Goal: Task Accomplishment & Management: Manage account settings

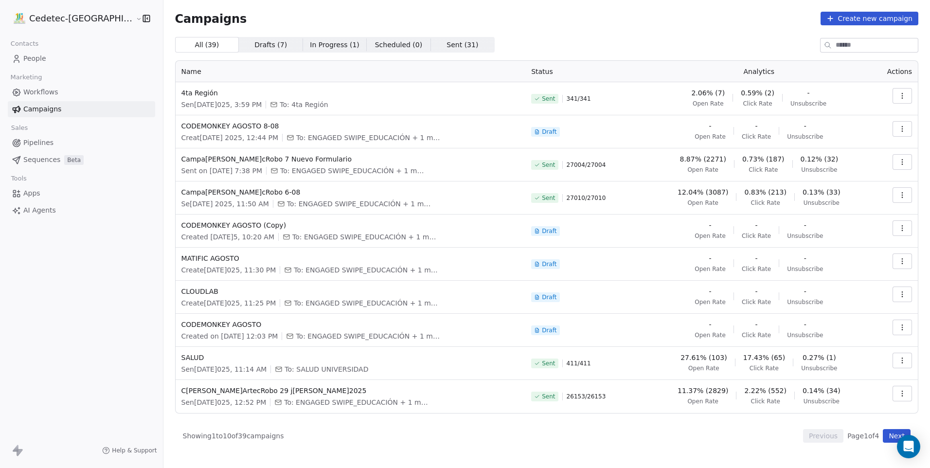
click at [715, 93] on span "2.06% (7)" at bounding box center [708, 93] width 34 height 10
click at [750, 96] on span "0.59% (2)" at bounding box center [757, 93] width 34 height 10
click at [753, 105] on span "Click Rate" at bounding box center [756, 104] width 29 height 8
click at [897, 96] on button "button" at bounding box center [901, 96] width 19 height 16
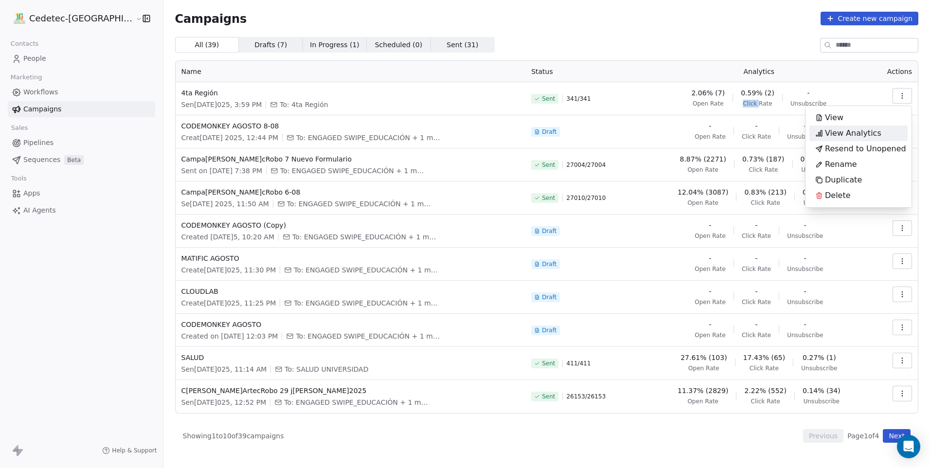
click at [856, 131] on span "View Analytics" at bounding box center [853, 133] width 56 height 12
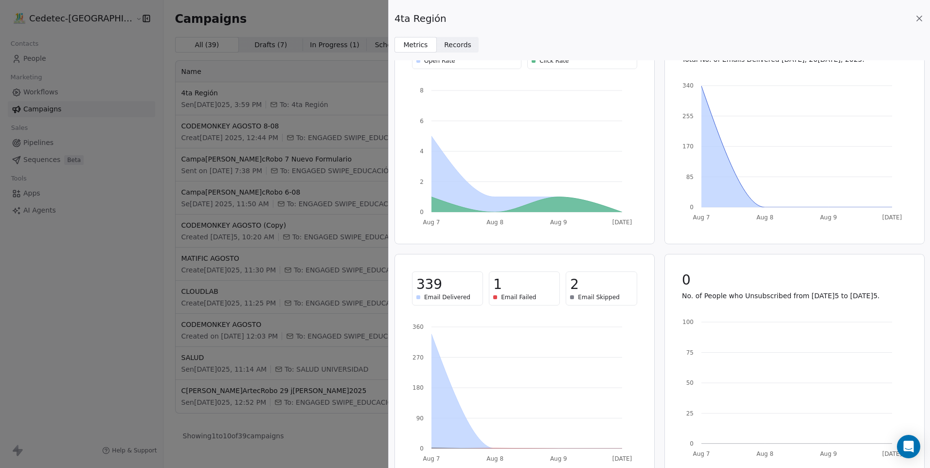
click at [607, 295] on span "Email Skipped" at bounding box center [599, 297] width 42 height 8
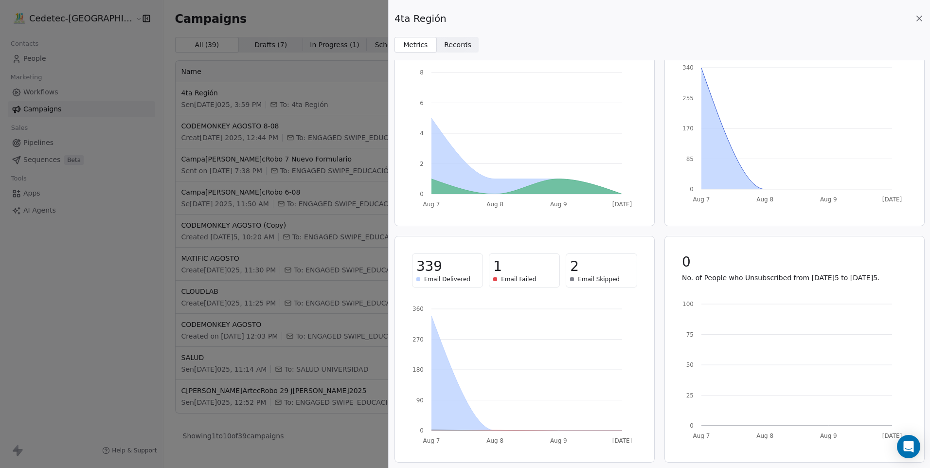
scroll to position [67, 0]
click at [915, 16] on icon at bounding box center [919, 19] width 10 height 10
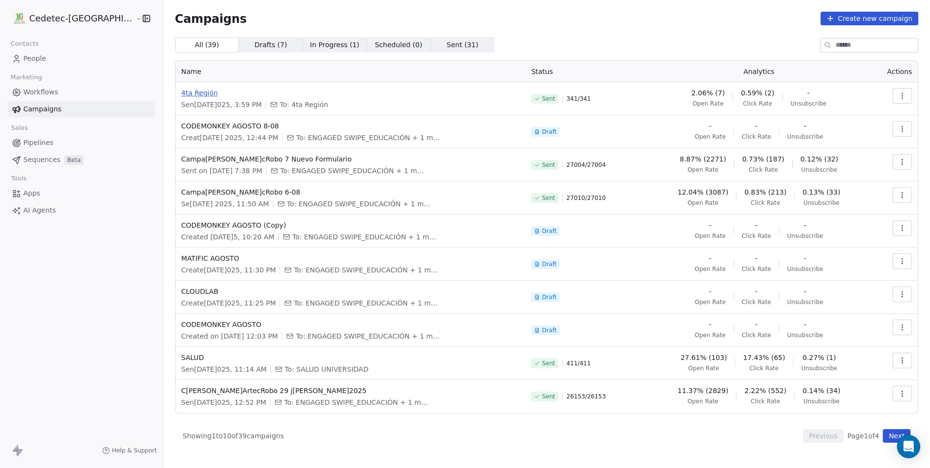
click at [181, 88] on span "4ta Región" at bounding box center [350, 93] width 338 height 10
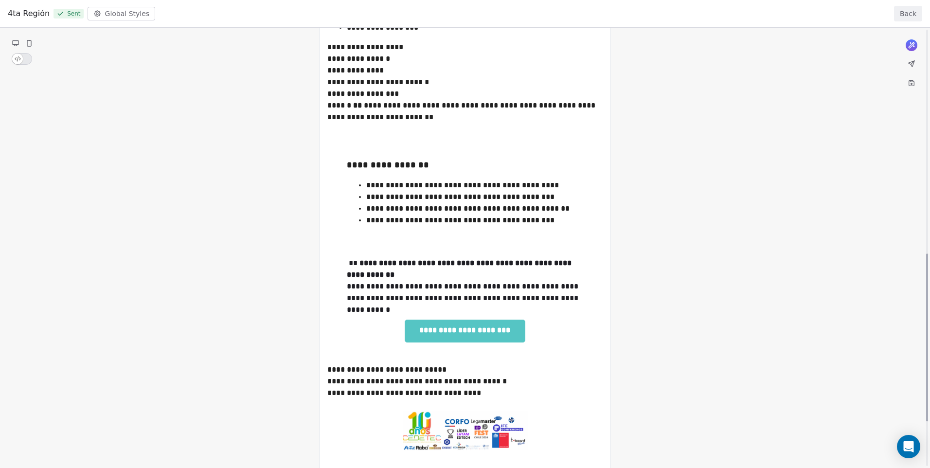
scroll to position [704, 0]
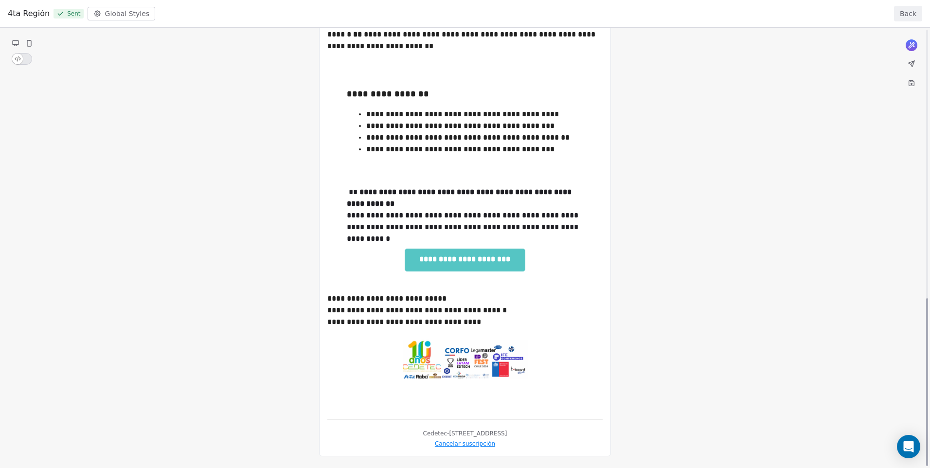
click at [905, 12] on button "Back" at bounding box center [908, 14] width 28 height 16
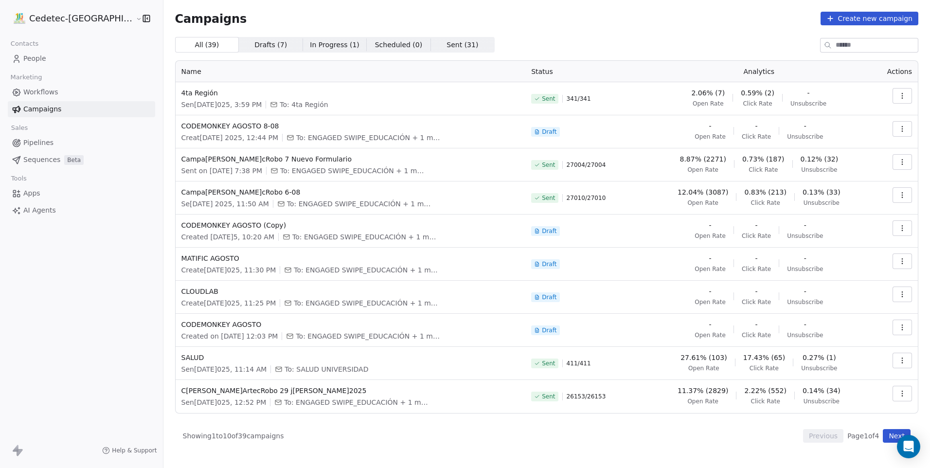
click at [905, 96] on icon "button" at bounding box center [902, 96] width 8 height 8
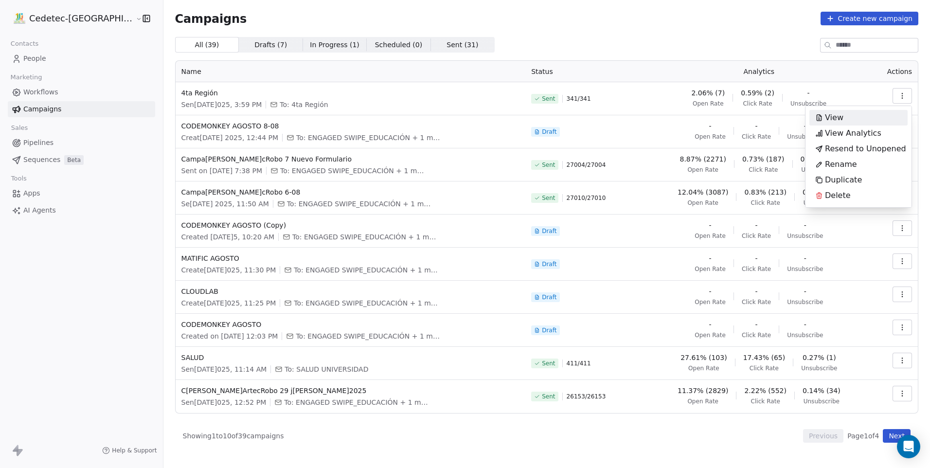
click at [844, 122] on div "View" at bounding box center [829, 118] width 40 height 16
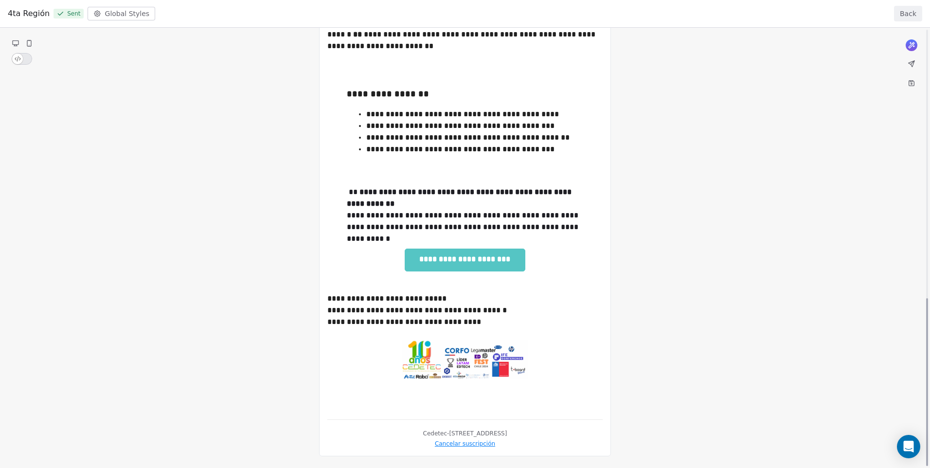
click at [916, 11] on button "Back" at bounding box center [908, 14] width 28 height 16
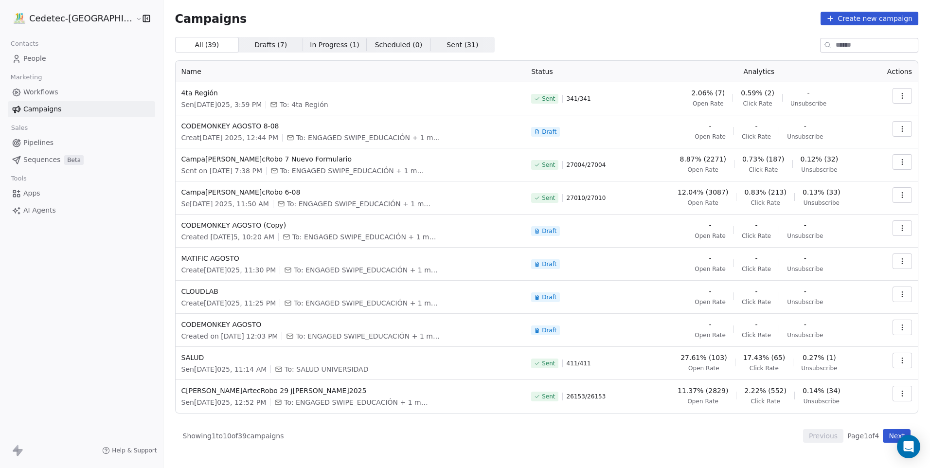
click at [899, 96] on icon "button" at bounding box center [902, 96] width 8 height 8
click at [863, 129] on span "View Analytics" at bounding box center [853, 133] width 56 height 12
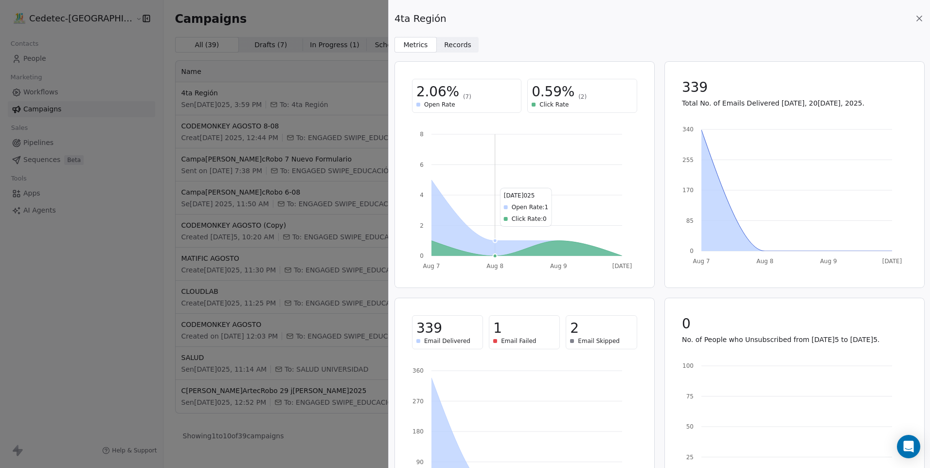
scroll to position [0, 0]
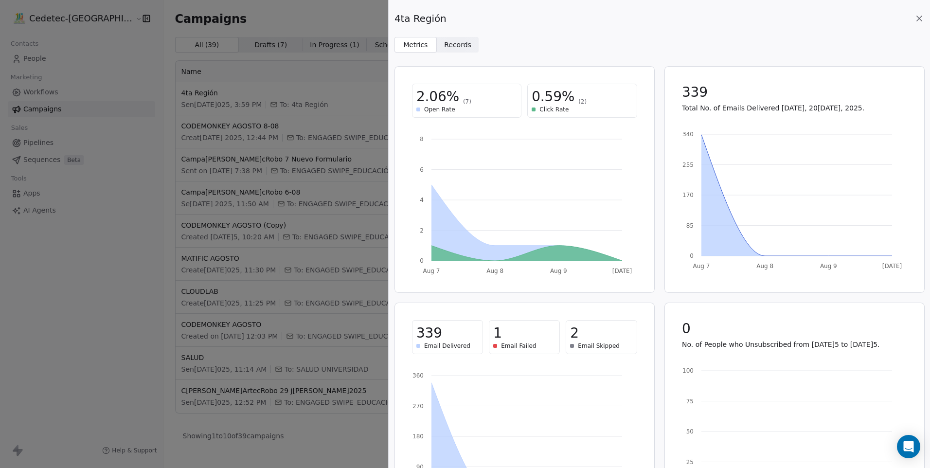
click at [468, 48] on span "Records Records" at bounding box center [458, 45] width 42 height 16
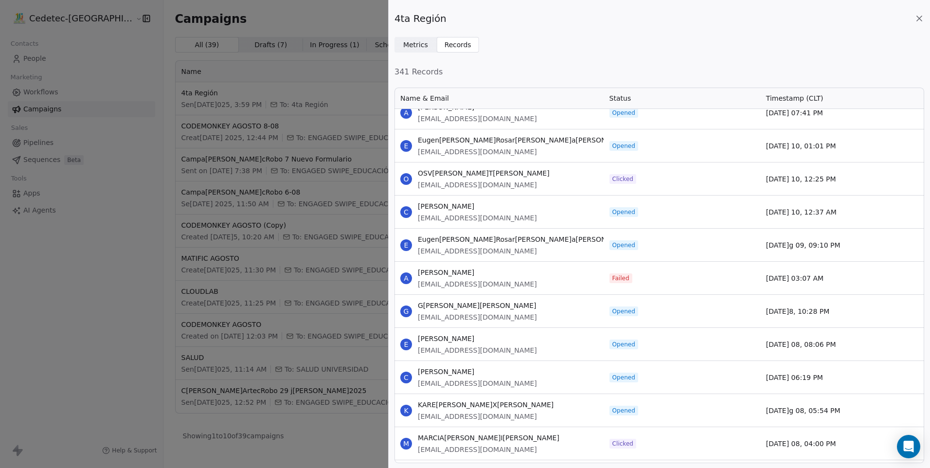
scroll to position [49, 0]
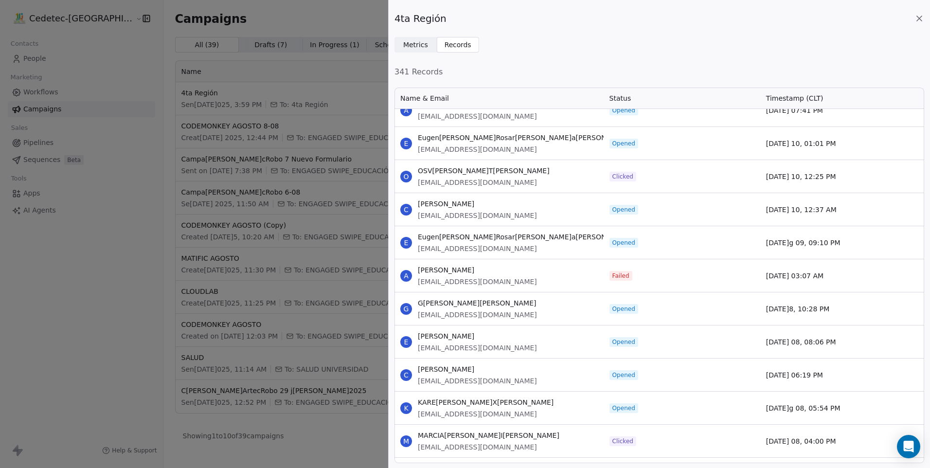
click at [445, 170] on span "OSVALDO ANTONIO PINTO" at bounding box center [484, 171] width 132 height 10
click at [449, 184] on span "opintocastro@gmail.com" at bounding box center [484, 182] width 132 height 10
click at [406, 175] on span "O" at bounding box center [406, 177] width 12 height 12
click at [450, 171] on span "OSVALDO ANTONIO PINTO" at bounding box center [484, 171] width 132 height 10
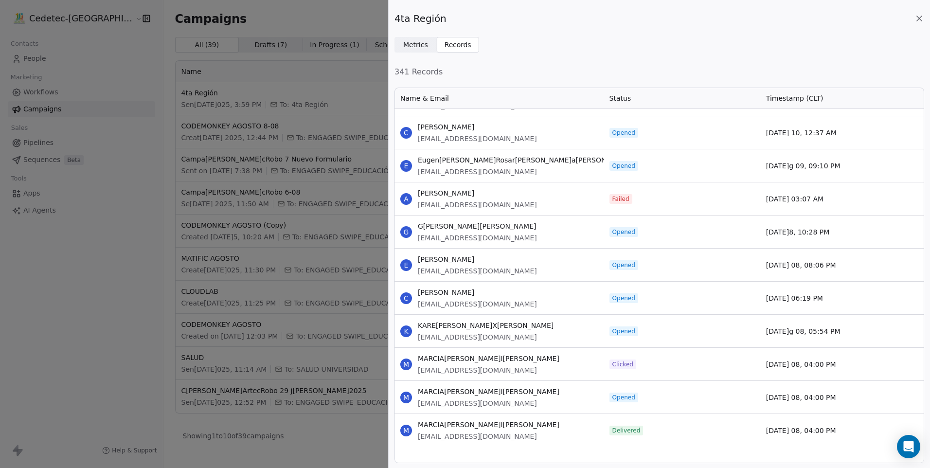
scroll to position [0, 0]
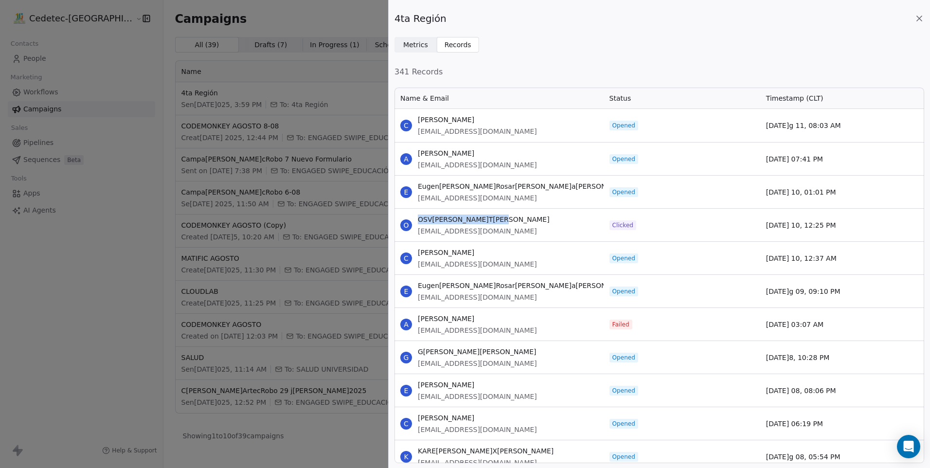
drag, startPoint x: 498, startPoint y: 217, endPoint x: 419, endPoint y: 216, distance: 79.3
click at [419, 216] on div "O OSVALDO ANTONIO PINTO opintocastro@gmail.com" at bounding box center [498, 225] width 209 height 33
drag, startPoint x: 419, startPoint y: 216, endPoint x: 513, endPoint y: 239, distance: 96.5
click at [513, 240] on div "O OSVALDO ANTONIO PINTO opintocastro@gmail.com" at bounding box center [498, 225] width 209 height 33
drag, startPoint x: 506, startPoint y: 219, endPoint x: 419, endPoint y: 220, distance: 87.0
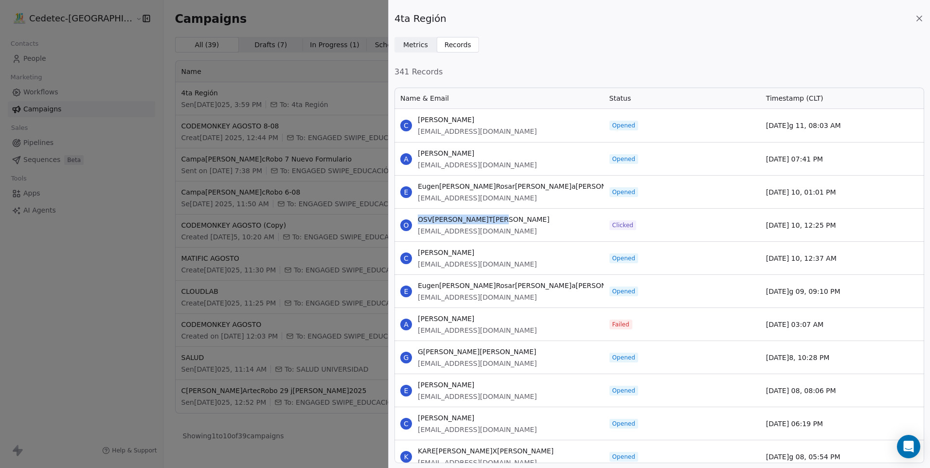
click at [419, 220] on div "O OSVALDO ANTONIO PINTO opintocastro@gmail.com" at bounding box center [498, 225] width 209 height 33
copy span "OSVALDO ANTONIO PINTO"
click at [917, 19] on icon at bounding box center [919, 19] width 10 height 10
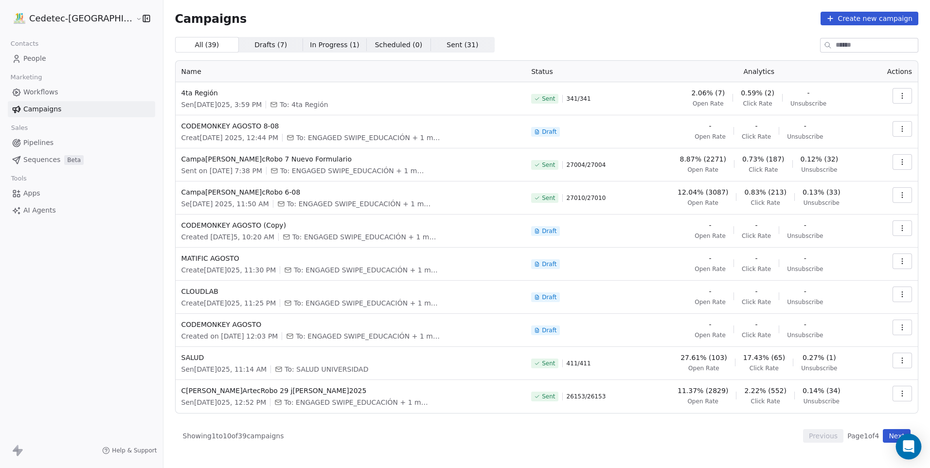
click at [914, 447] on div "Open Intercom Messenger" at bounding box center [909, 447] width 26 height 26
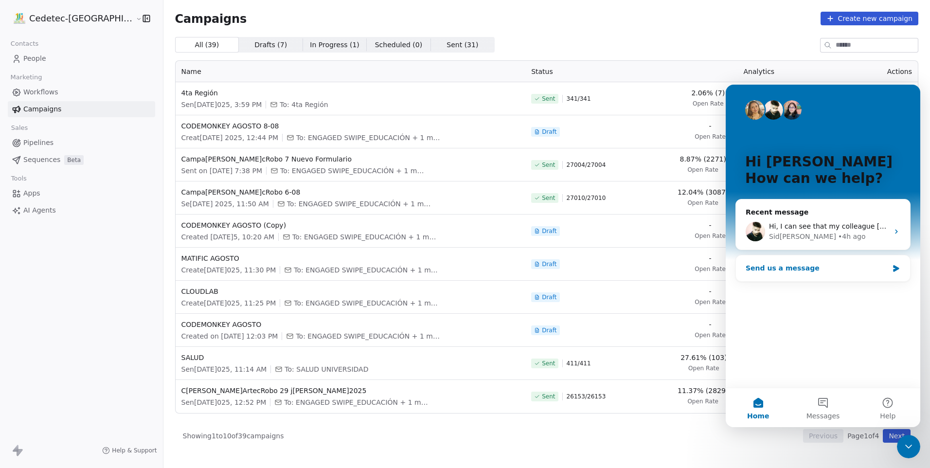
click at [814, 270] on div "Send us a message" at bounding box center [816, 268] width 142 height 10
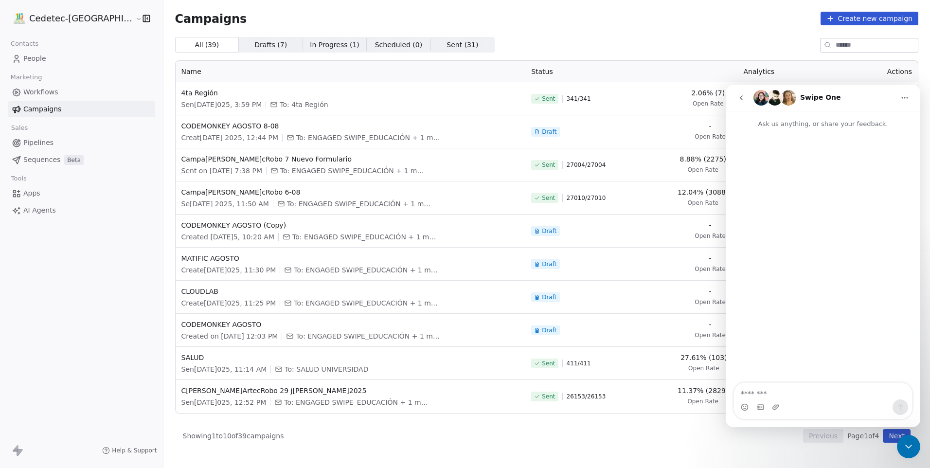
click at [659, 50] on div "All ( 39 ) All ( 39 ) Drafts ( 7 ) Drafts ( 7 ) In Progress ( 1 ) In Progress (…" at bounding box center [546, 45] width 743 height 16
click at [739, 101] on icon "go back" at bounding box center [741, 98] width 8 height 8
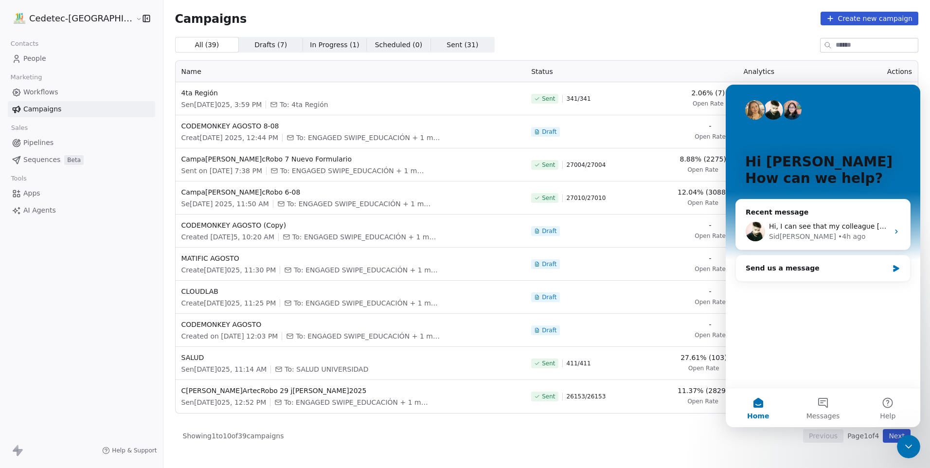
click at [836, 29] on div "Campaigns Create new campaign All ( 39 ) All ( 39 ) Drafts ( 7 ) Drafts ( 7 ) I…" at bounding box center [546, 227] width 743 height 431
click at [911, 446] on icon "Close Intercom Messenger" at bounding box center [908, 446] width 12 height 12
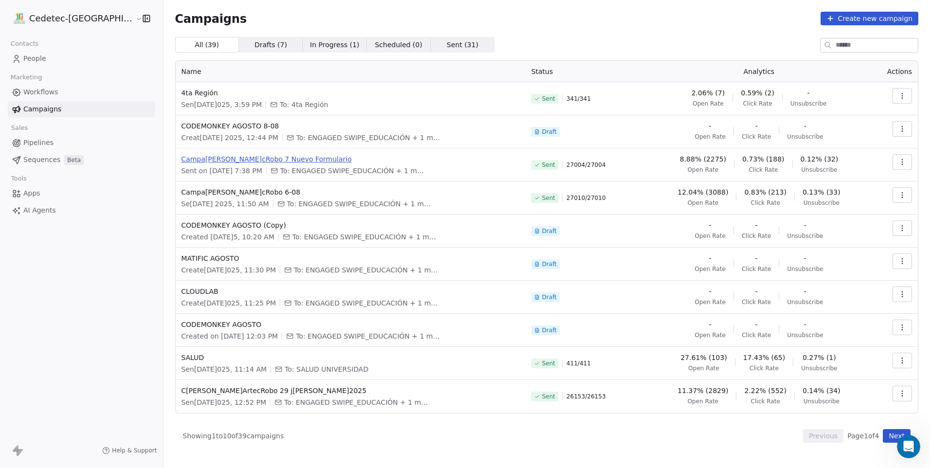
click at [230, 159] on span "Campaña ArtecRobo 7 Nuevo Formulario" at bounding box center [350, 159] width 338 height 10
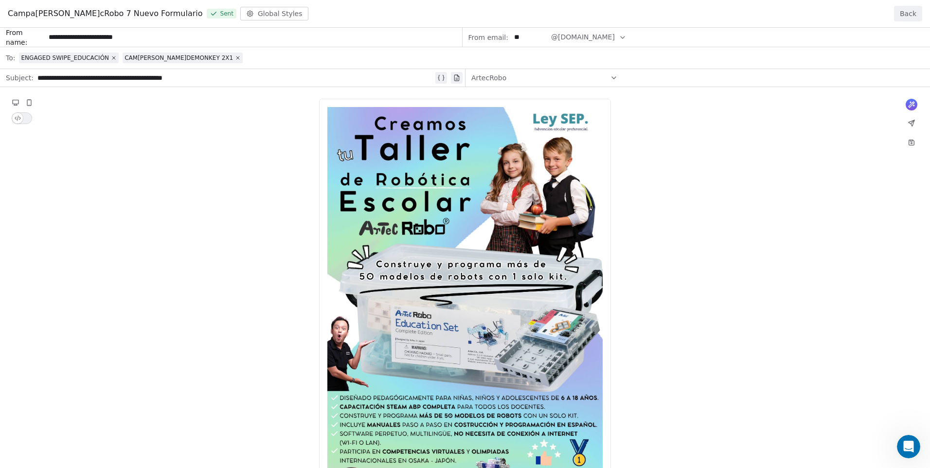
click at [898, 10] on button "Back" at bounding box center [908, 14] width 28 height 16
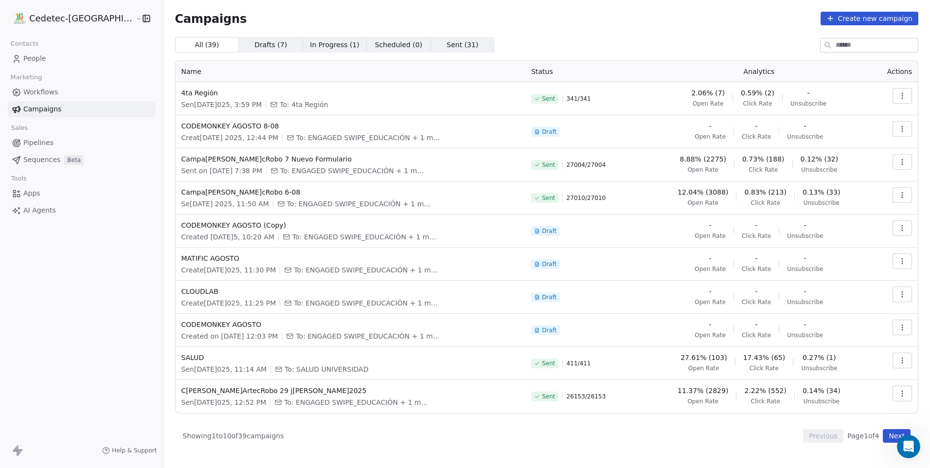
click at [895, 434] on button "Next" at bounding box center [896, 436] width 28 height 14
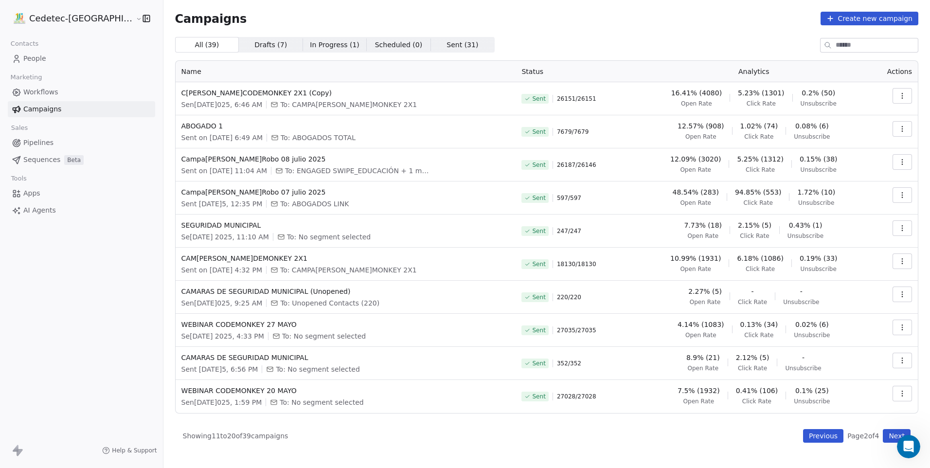
click at [906, 432] on button "Next" at bounding box center [896, 436] width 28 height 14
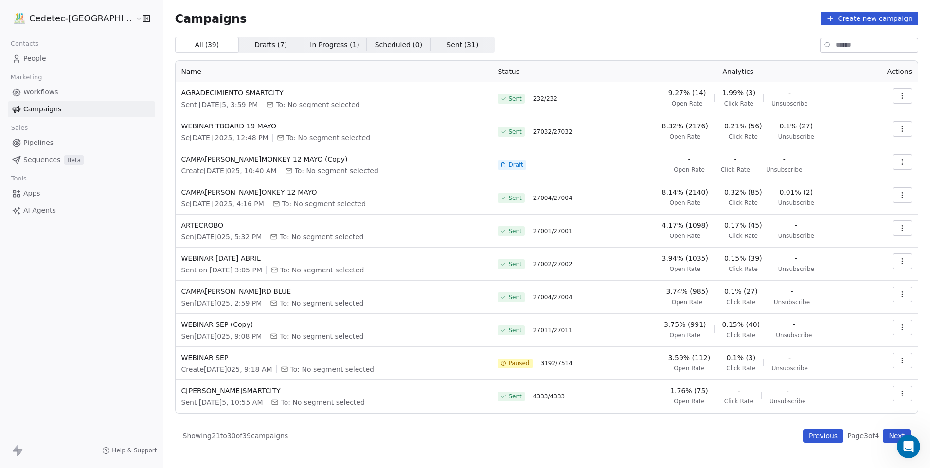
click at [686, 291] on span "3.74% (985)" at bounding box center [687, 291] width 42 height 10
click at [898, 297] on icon "button" at bounding box center [902, 294] width 8 height 8
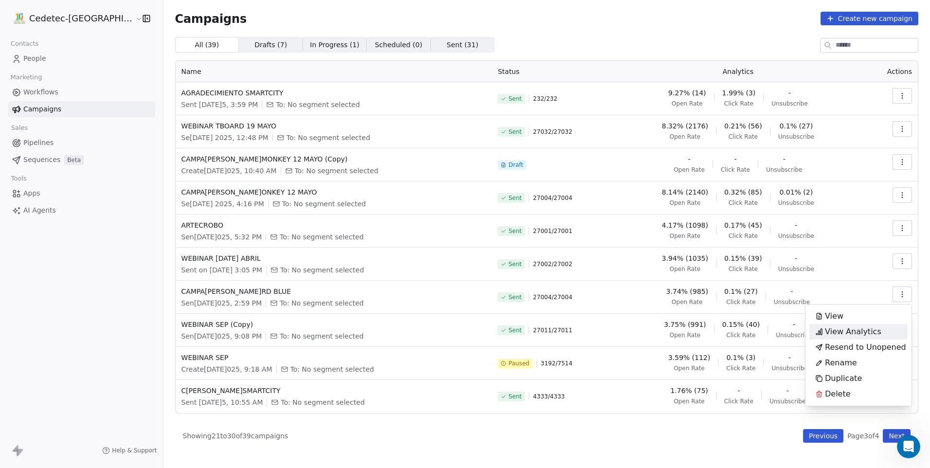
click at [850, 331] on span "View Analytics" at bounding box center [853, 332] width 56 height 12
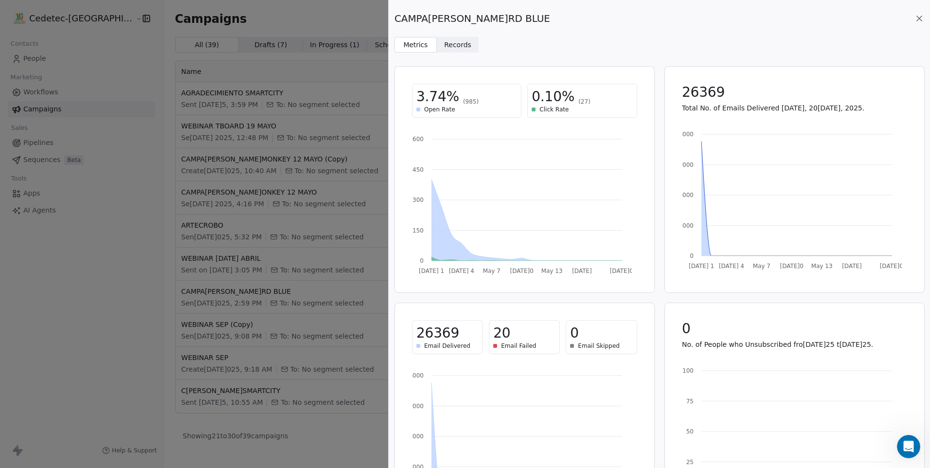
click at [461, 43] on span "Records" at bounding box center [457, 45] width 27 height 10
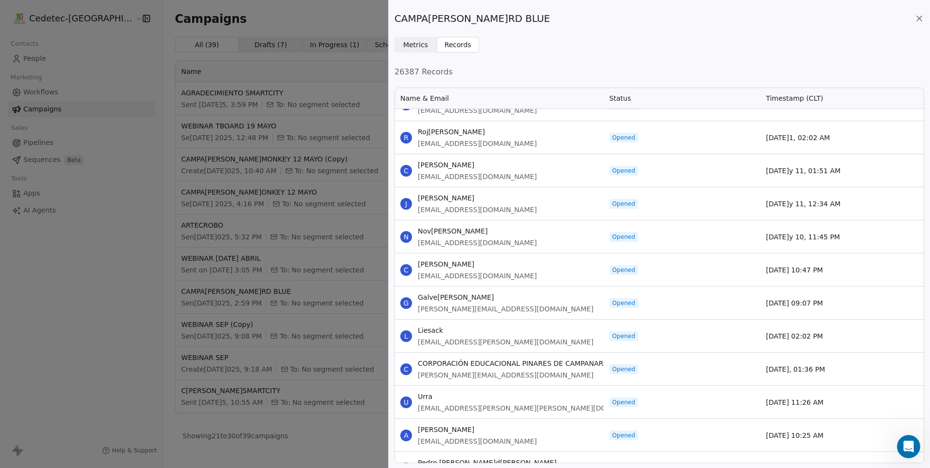
scroll to position [486, 0]
click at [425, 48] on span "Metrics" at bounding box center [415, 45] width 25 height 10
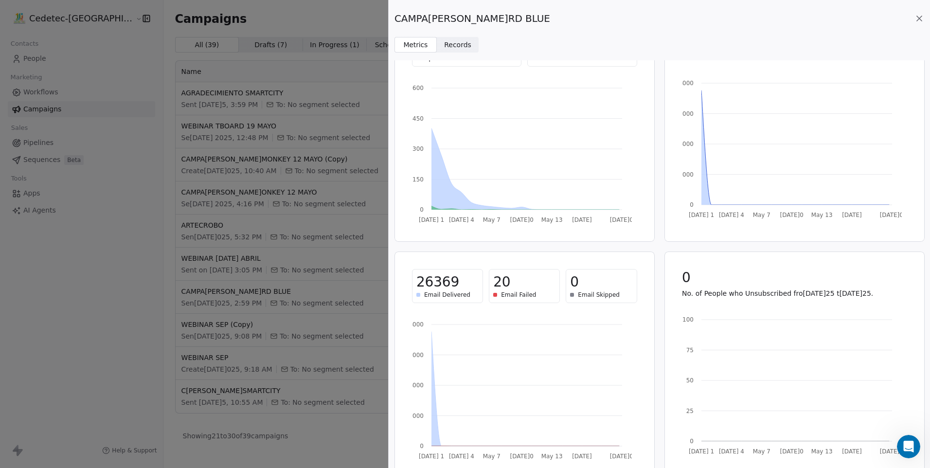
scroll to position [67, 0]
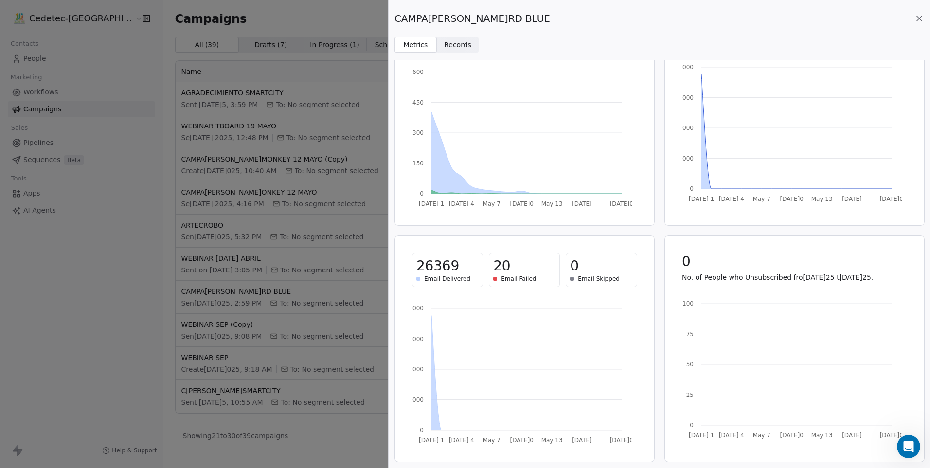
click at [925, 20] on div "CAMPAÑA TBOARD BLUE Metrics Metrics Records Records" at bounding box center [658, 26] width 541 height 53
click at [922, 19] on icon at bounding box center [919, 19] width 10 height 10
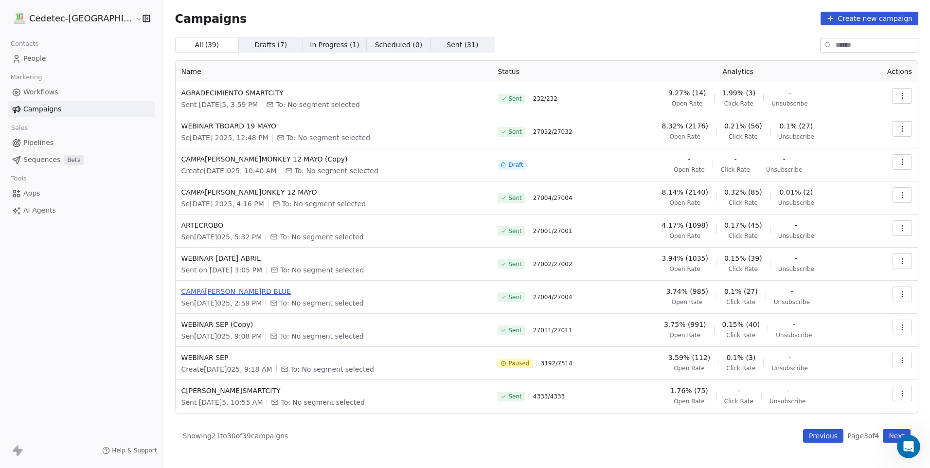
click at [189, 290] on span "CAMPAÑA TBOARD BLUE" at bounding box center [333, 291] width 305 height 10
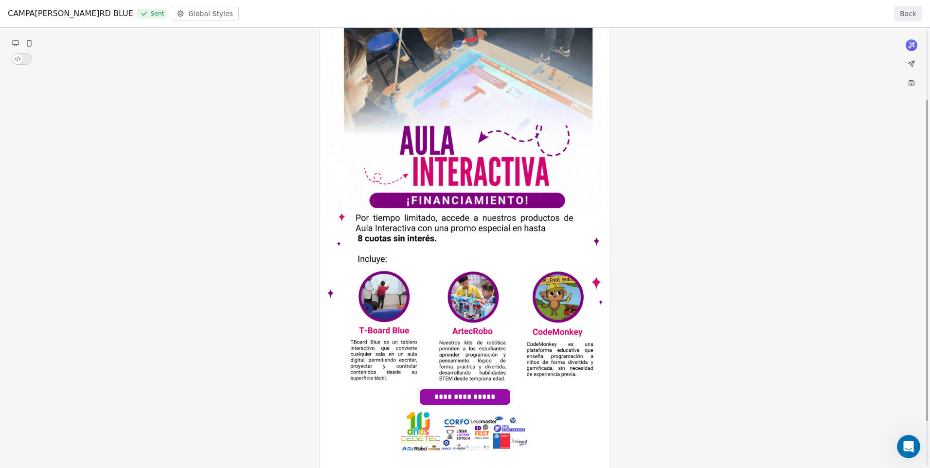
scroll to position [97, 0]
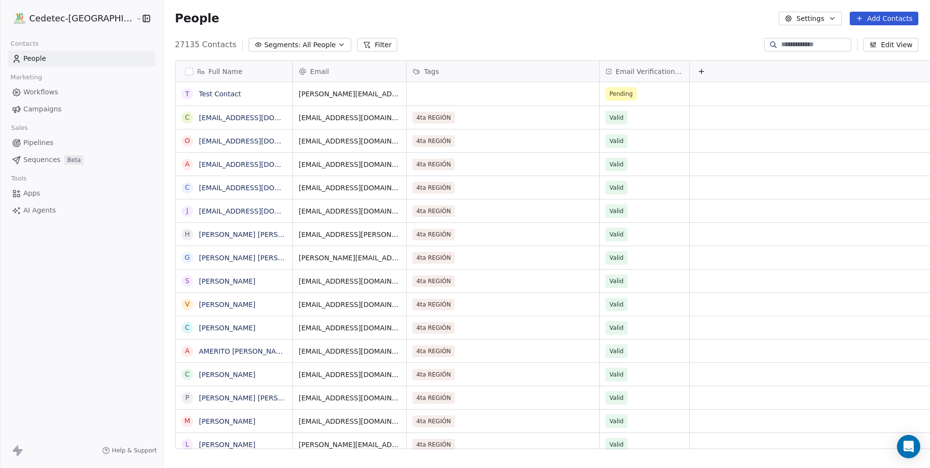
scroll to position [404, 791]
click at [49, 104] on link "Campaigns" at bounding box center [81, 109] width 147 height 16
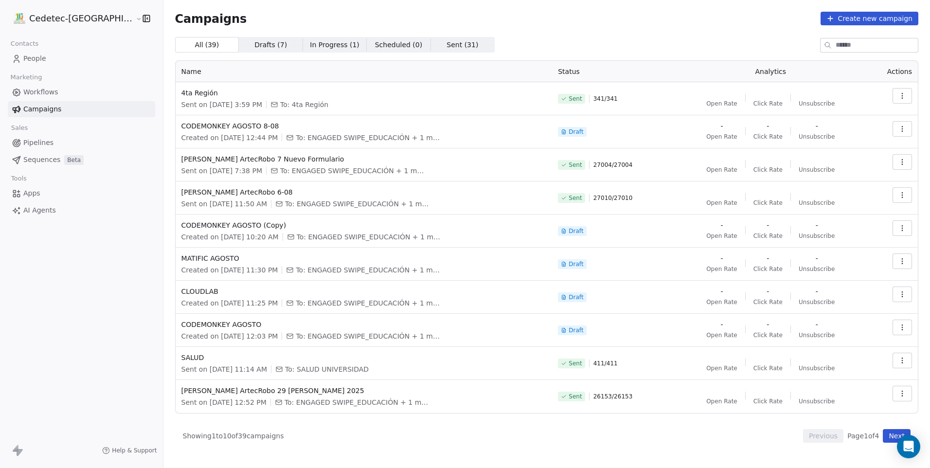
click at [42, 81] on span "Marketing" at bounding box center [26, 77] width 40 height 15
click at [40, 91] on span "Workflows" at bounding box center [40, 92] width 35 height 10
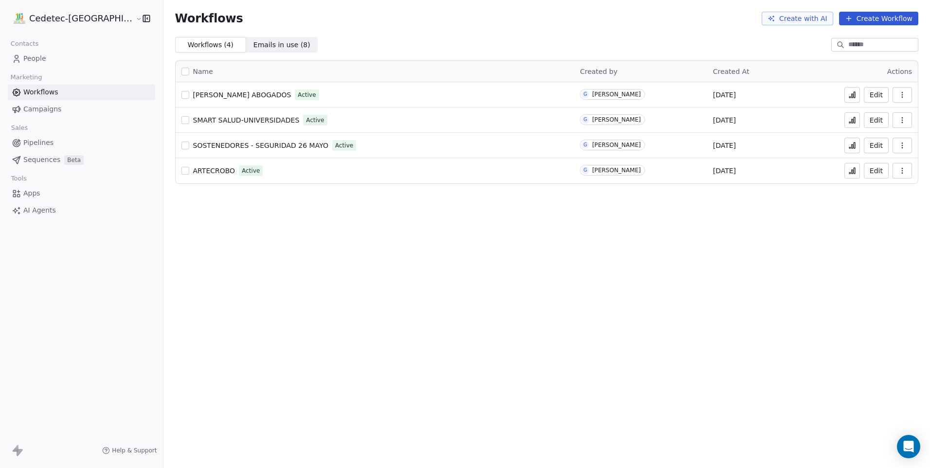
click at [212, 96] on span "[PERSON_NAME] ABOGADOS" at bounding box center [242, 95] width 98 height 8
click at [228, 92] on span "[PERSON_NAME] ABOGADOS" at bounding box center [242, 95] width 98 height 8
click at [908, 98] on button "button" at bounding box center [901, 95] width 19 height 16
click at [899, 99] on button "button" at bounding box center [901, 95] width 19 height 16
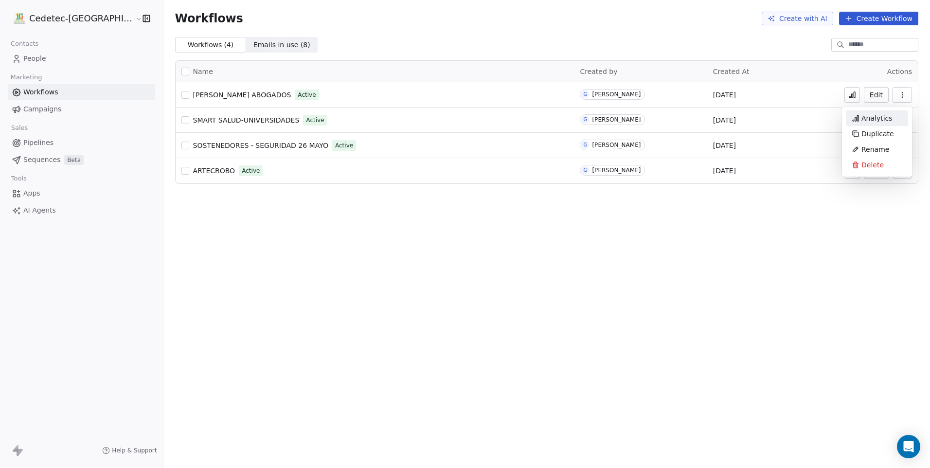
click at [884, 119] on span "Analytics" at bounding box center [876, 118] width 31 height 10
click at [905, 96] on icon "button" at bounding box center [902, 95] width 8 height 8
click at [217, 120] on span "SMART SALUD-UNIVERSIDADES" at bounding box center [246, 120] width 106 height 8
click at [274, 146] on span "SOSTENEDORES - SEGURIDAD 26 MAYO" at bounding box center [260, 145] width 135 height 8
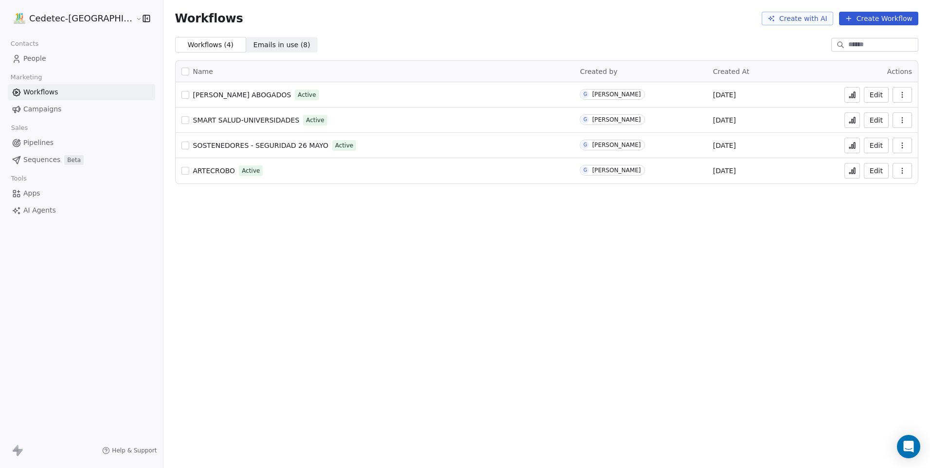
click at [193, 174] on span "ARTECROBO" at bounding box center [214, 171] width 42 height 8
click at [307, 259] on div "Workflows Create with AI Create Workflow Workflows ( 4 ) Workflows ( 4 ) Emails…" at bounding box center [546, 234] width 766 height 468
click at [54, 156] on span "Sequences" at bounding box center [41, 160] width 37 height 10
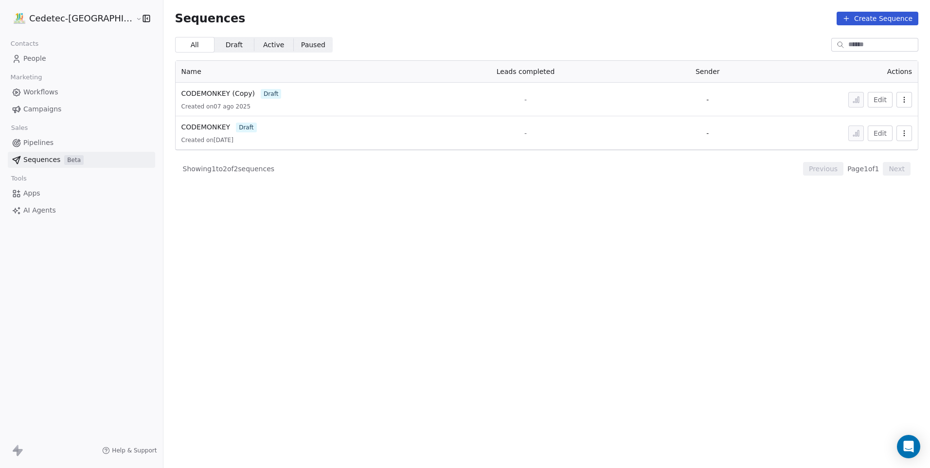
click at [424, 216] on section "Sequences Create Sequence All All Draft Draft Active Active Paused Paused Name …" at bounding box center [546, 234] width 766 height 468
click at [186, 94] on span "CODEMONKEY (Copy)" at bounding box center [217, 93] width 73 height 8
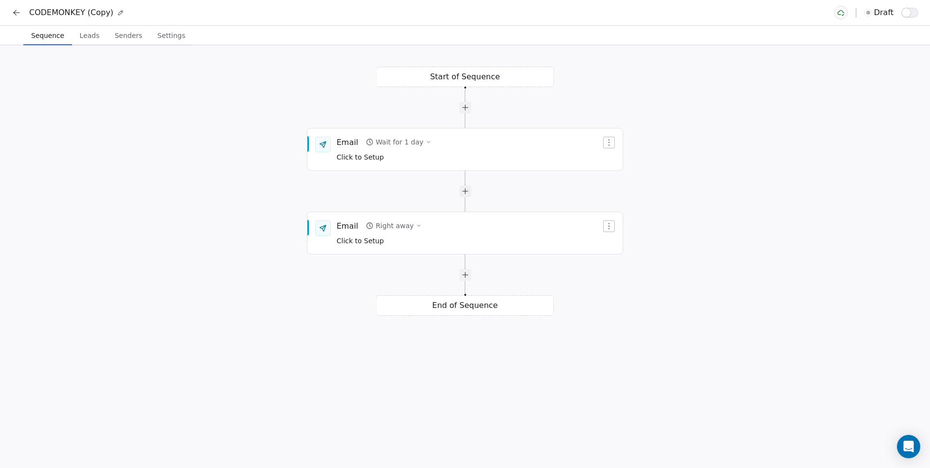
drag, startPoint x: 254, startPoint y: 236, endPoint x: 255, endPoint y: 277, distance: 40.8
click at [255, 277] on div "Start of Sequence Email Right away Click to Setup End of Sequence Email Wait fo…" at bounding box center [465, 256] width 930 height 422
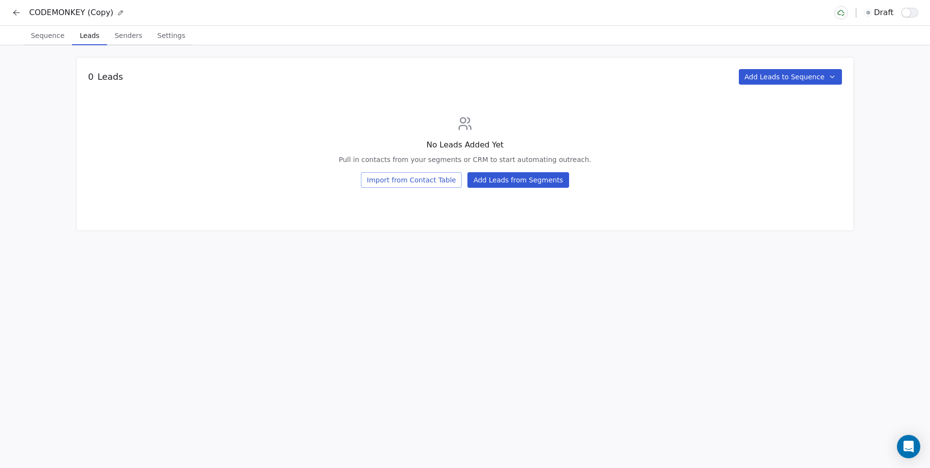
click at [88, 35] on span "Leads" at bounding box center [89, 36] width 27 height 14
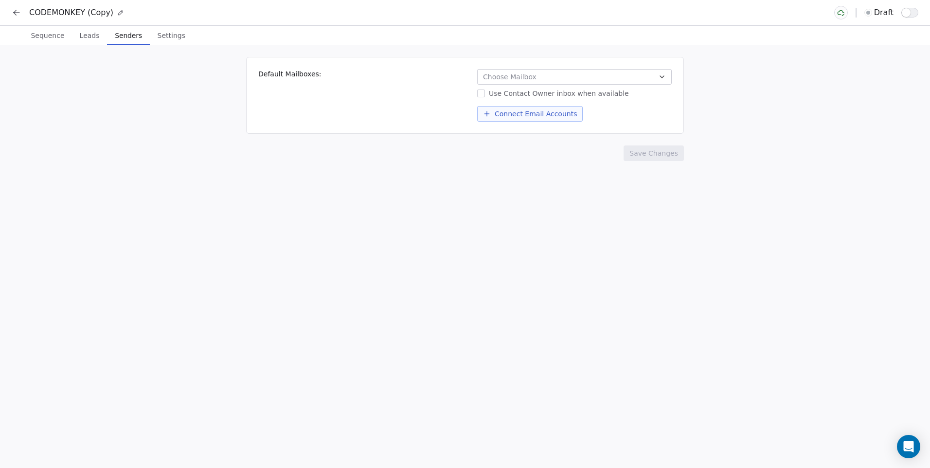
click at [111, 35] on span "Senders" at bounding box center [128, 36] width 35 height 14
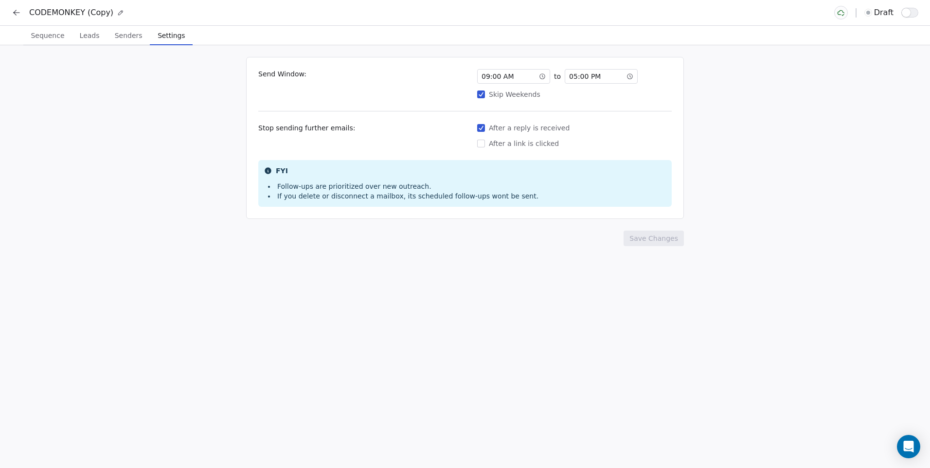
click at [154, 33] on span "Settings" at bounding box center [171, 36] width 35 height 14
click at [133, 37] on span "Senders" at bounding box center [128, 36] width 35 height 14
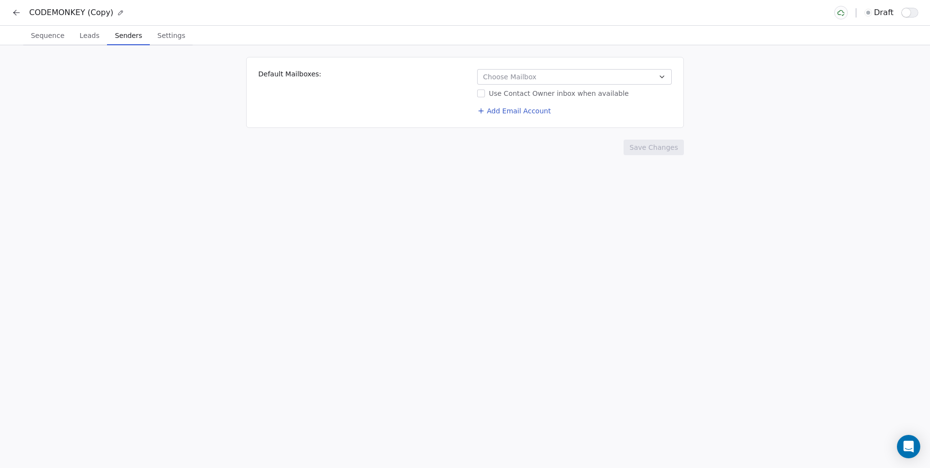
click at [82, 36] on span "Leads" at bounding box center [90, 36] width 28 height 14
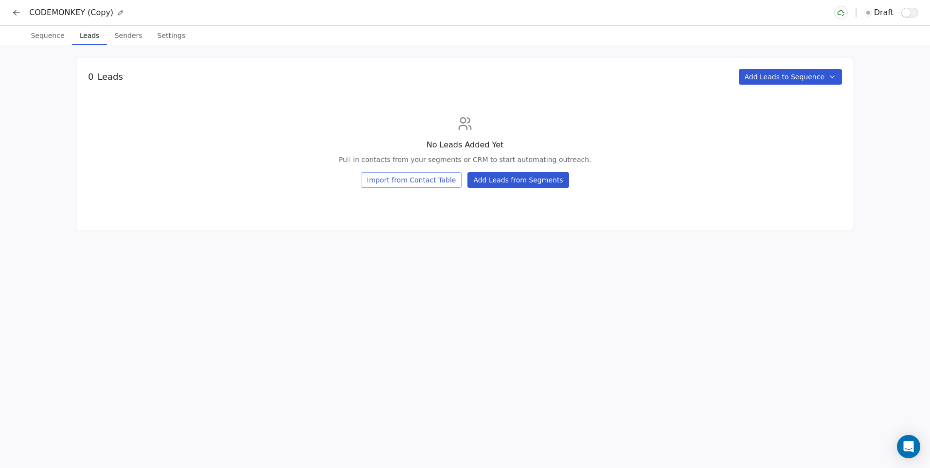
click at [53, 39] on span "Sequence" at bounding box center [47, 36] width 41 height 14
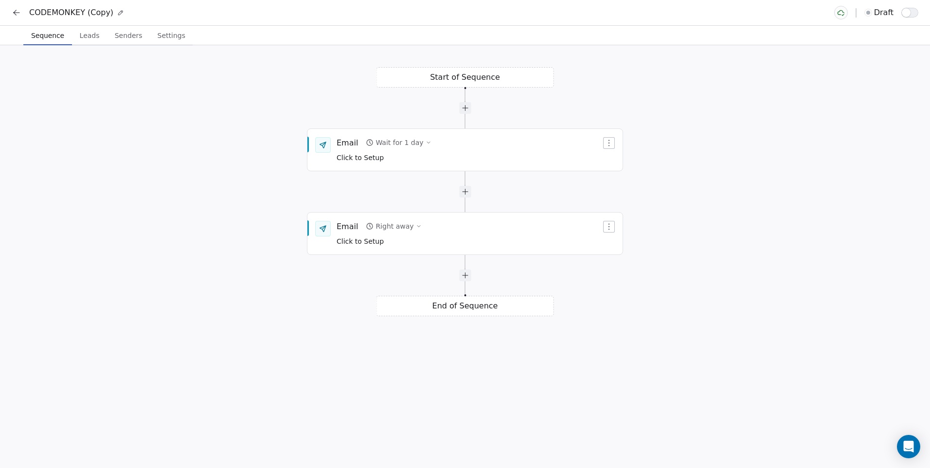
click at [369, 350] on div "Start of Sequence Email Right away Click to Setup End of Sequence Email Wait fo…" at bounding box center [465, 256] width 930 height 422
